Goal: Navigation & Orientation: Understand site structure

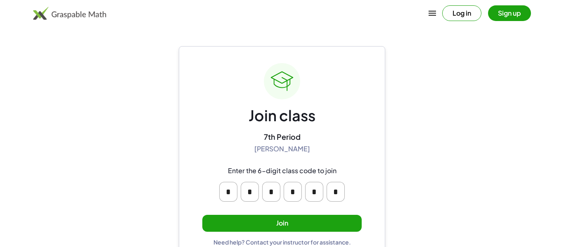
click at [289, 220] on button "Join" at bounding box center [281, 223] width 159 height 17
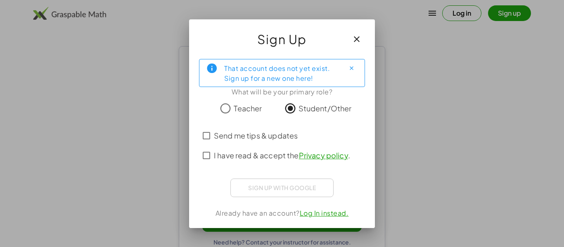
click at [277, 130] on span "Send me tips & updates" at bounding box center [256, 135] width 84 height 11
click at [267, 156] on span "I have read & accept the Privacy policy ." at bounding box center [282, 155] width 136 height 11
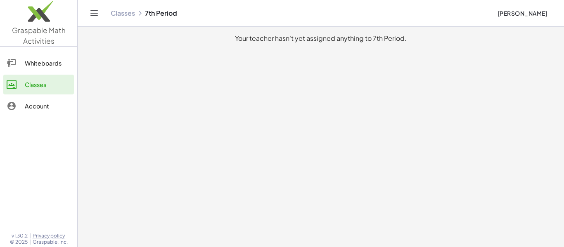
click at [32, 66] on div "Whiteboards" at bounding box center [48, 63] width 46 height 10
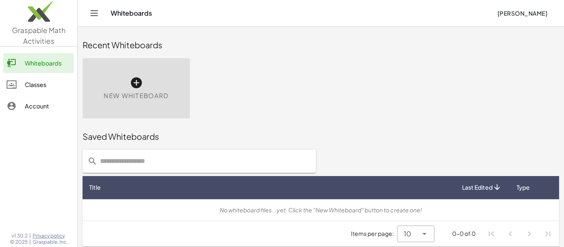
click at [53, 82] on div "Classes" at bounding box center [48, 85] width 46 height 10
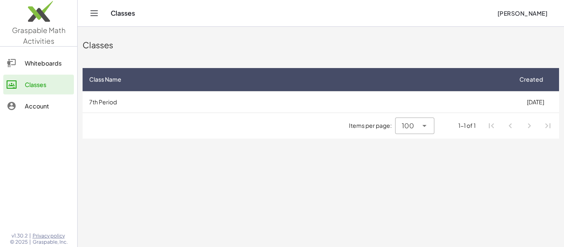
click at [57, 104] on div "Account" at bounding box center [48, 106] width 46 height 10
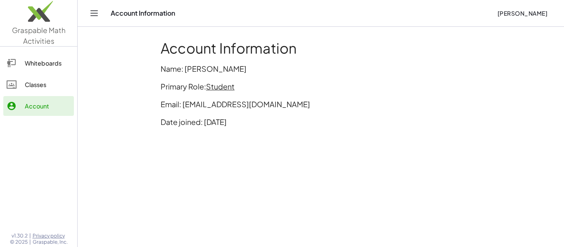
click at [52, 91] on link "Classes" at bounding box center [38, 85] width 71 height 20
